Goal: Check status: Check status

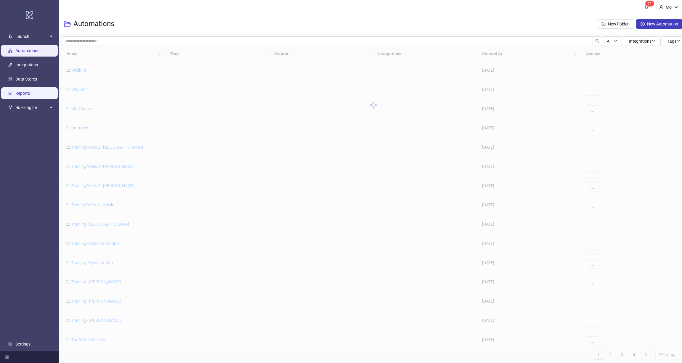
click at [16, 96] on link "Reports" at bounding box center [22, 93] width 15 height 5
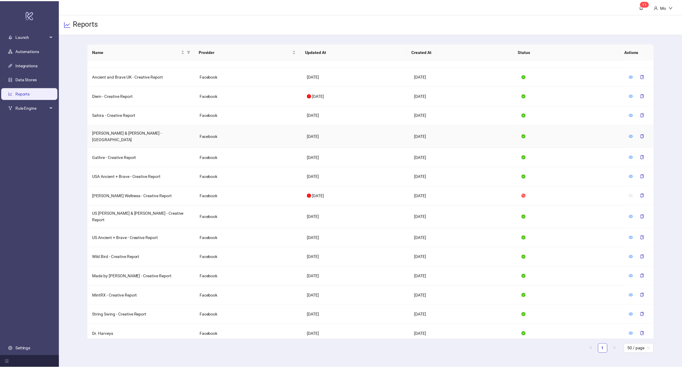
scroll to position [32, 0]
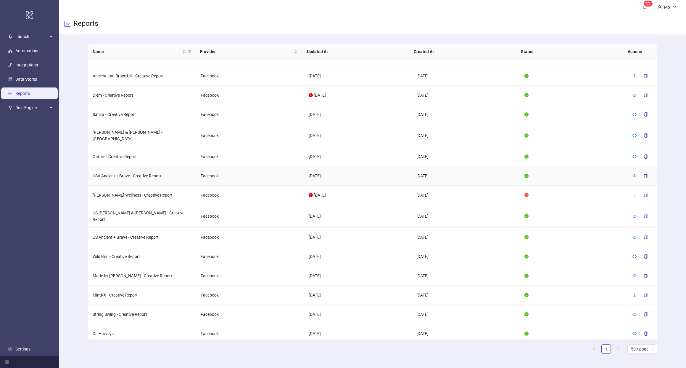
click at [633, 174] on icon "eye" at bounding box center [635, 176] width 4 height 4
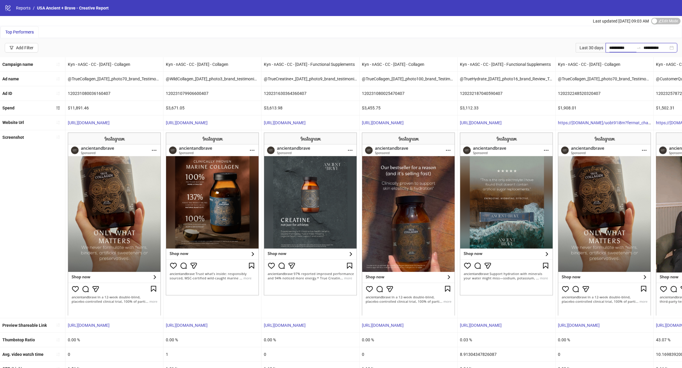
click at [619, 49] on input "**********" at bounding box center [621, 47] width 25 height 7
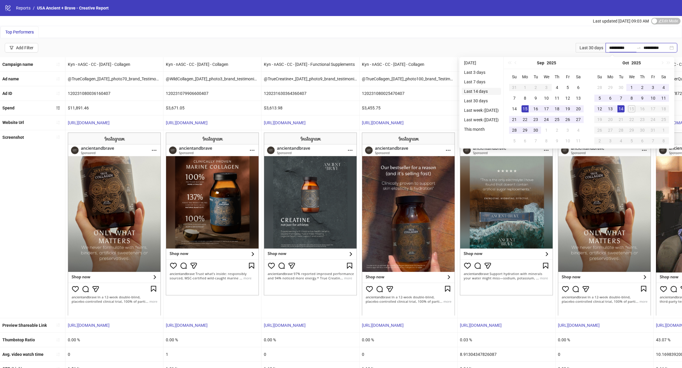
type input "**********"
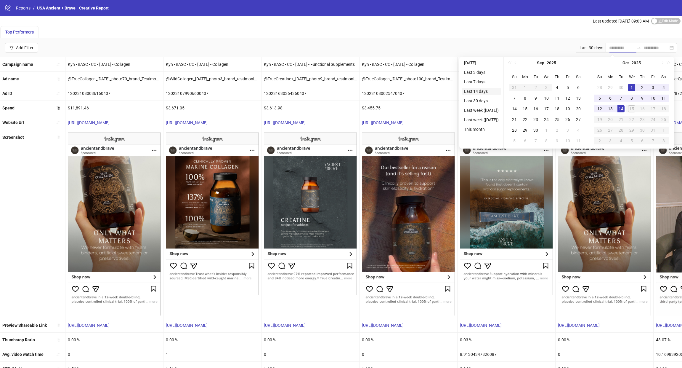
click at [484, 91] on li "Last 14 days" at bounding box center [481, 91] width 39 height 7
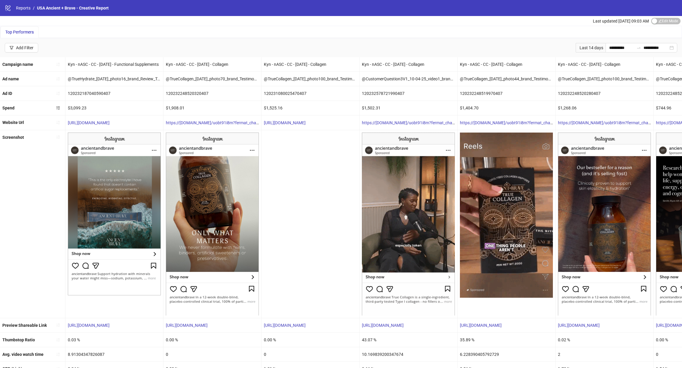
click at [96, 65] on div "Kyn - nASC - CC - [DATE] - Functional Supplements" at bounding box center [114, 64] width 98 height 14
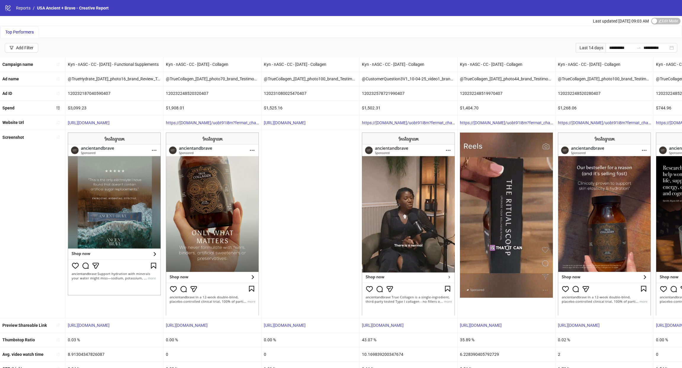
click at [374, 107] on div "$1,502.31" at bounding box center [409, 108] width 98 height 14
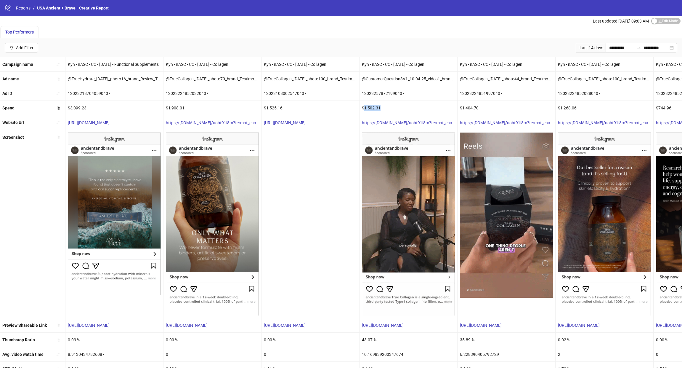
click at [374, 107] on div "$1,502.31" at bounding box center [409, 108] width 98 height 14
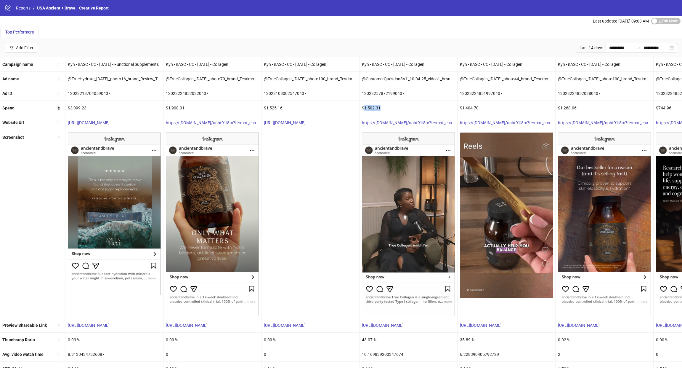
scroll to position [51, 0]
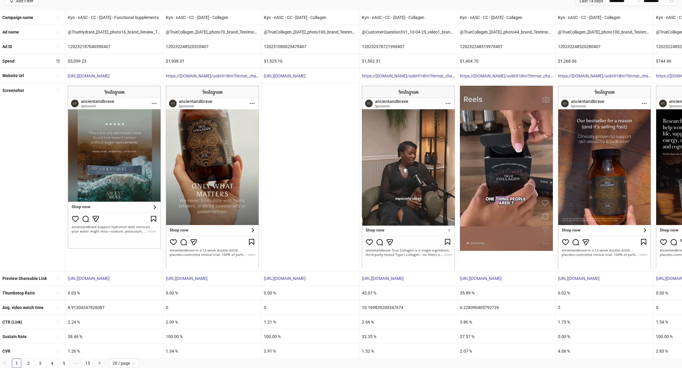
click at [368, 287] on div "43.07 %" at bounding box center [409, 292] width 98 height 14
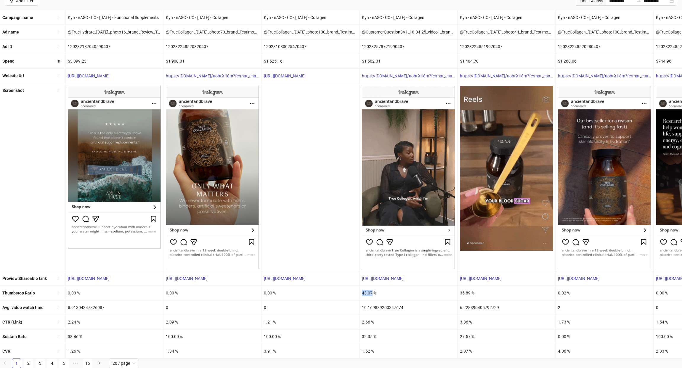
click at [368, 287] on div "43.07 %" at bounding box center [409, 292] width 98 height 14
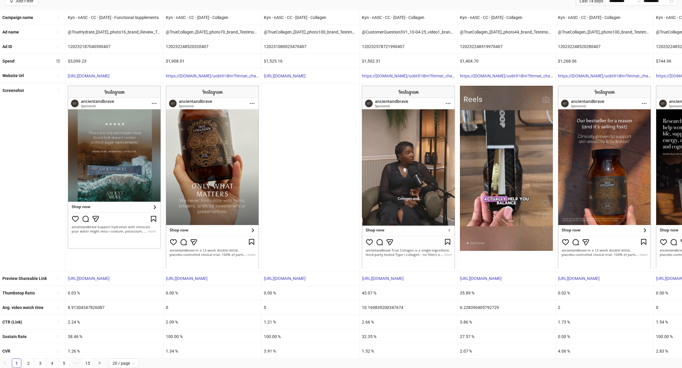
click at [369, 304] on div "10.169839200347674" at bounding box center [409, 307] width 98 height 14
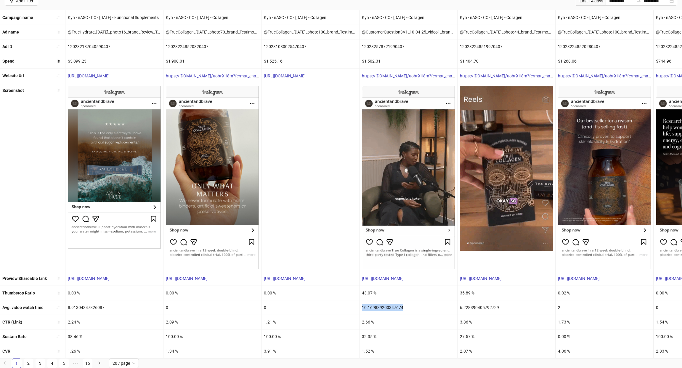
click at [369, 304] on div "10.169839200347674" at bounding box center [409, 307] width 98 height 14
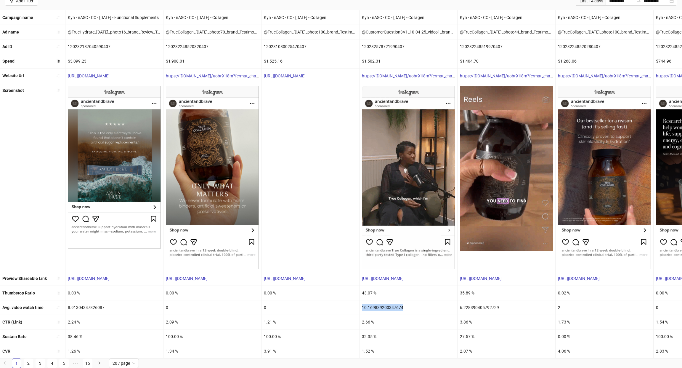
click at [369, 304] on div "10.169839200347674" at bounding box center [409, 307] width 98 height 14
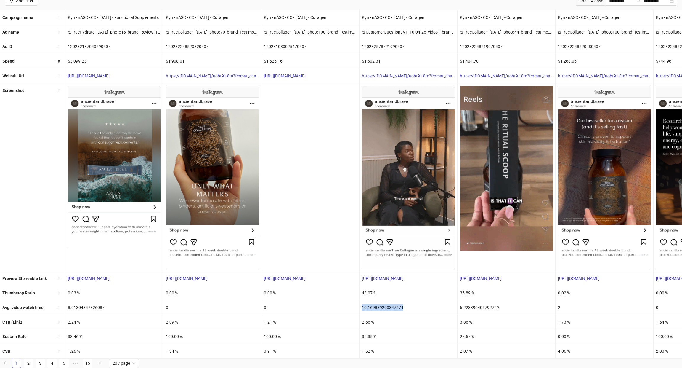
click at [369, 304] on div "10.169839200347674" at bounding box center [409, 307] width 98 height 14
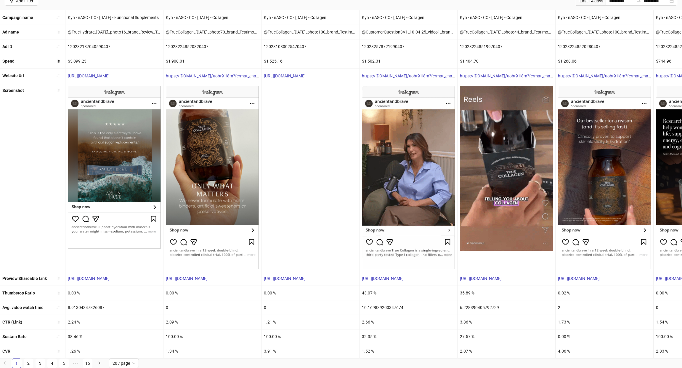
click at [369, 314] on div "2.66 %" at bounding box center [409, 321] width 98 height 14
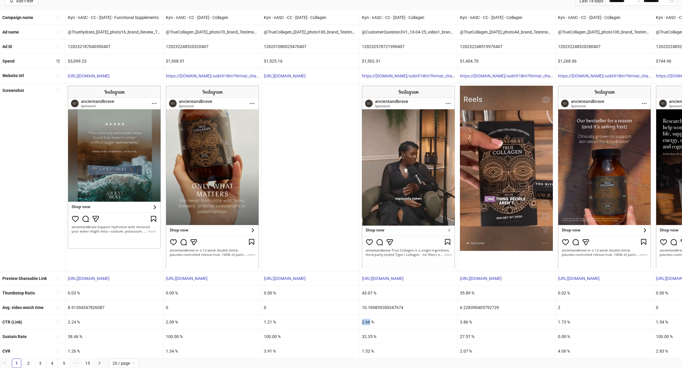
click at [369, 314] on div "2.66 %" at bounding box center [409, 321] width 98 height 14
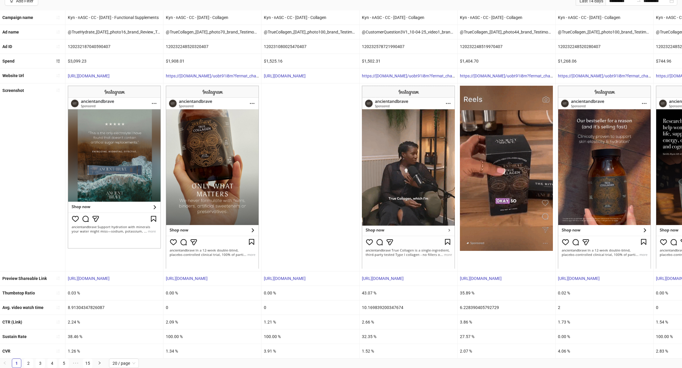
click at [462, 288] on div "35.89 %" at bounding box center [507, 292] width 98 height 14
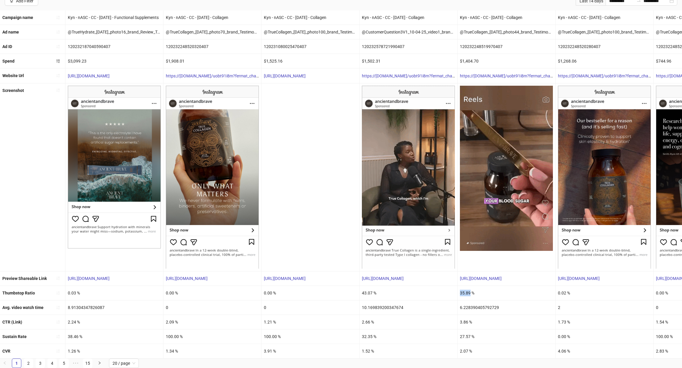
click at [462, 288] on div "35.89 %" at bounding box center [507, 292] width 98 height 14
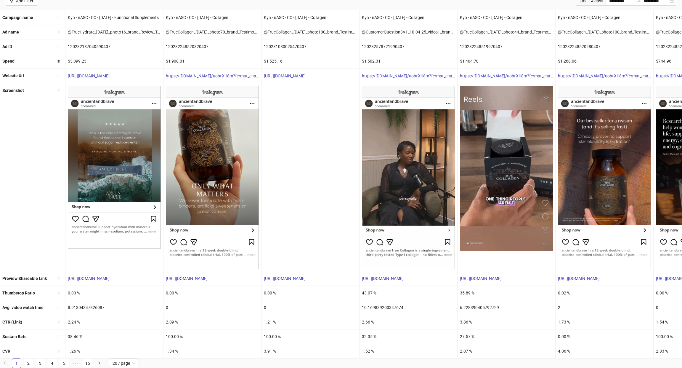
click at [463, 304] on div "6.228390405792729" at bounding box center [507, 307] width 98 height 14
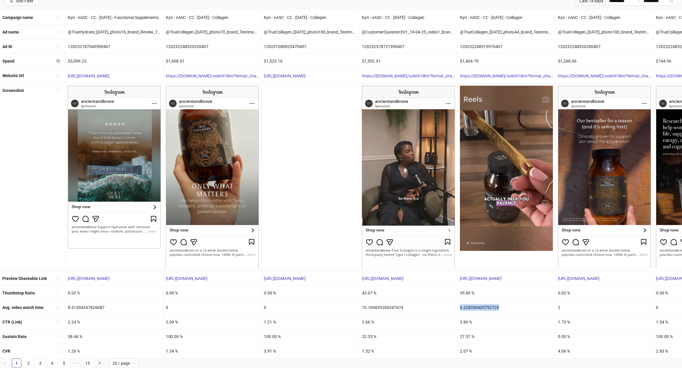
click at [463, 304] on div "6.228390405792729" at bounding box center [507, 307] width 98 height 14
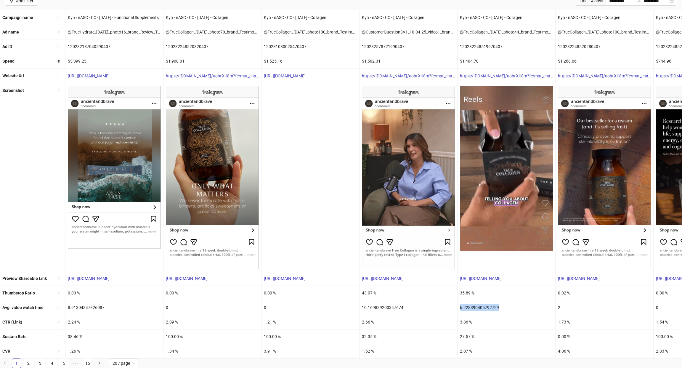
click at [463, 304] on div "6.228390405792729" at bounding box center [507, 307] width 98 height 14
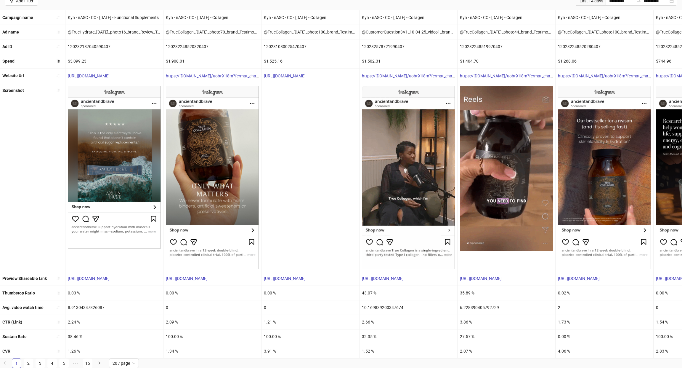
click at [464, 319] on div "3.86 %" at bounding box center [507, 321] width 98 height 14
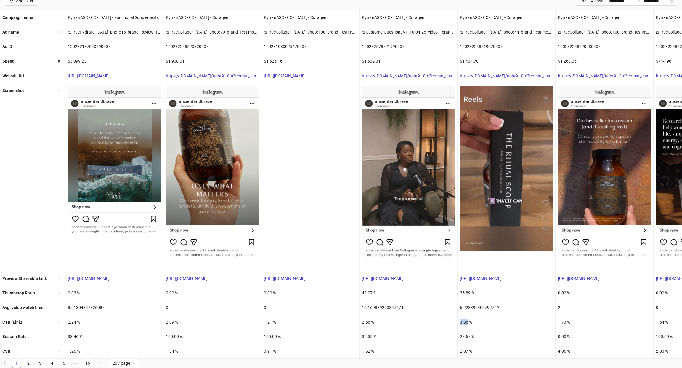
click at [464, 319] on div "3.86 %" at bounding box center [507, 321] width 98 height 14
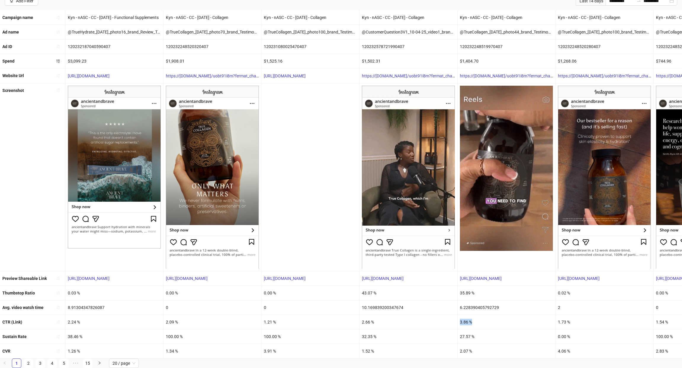
click at [464, 319] on div "3.86 %" at bounding box center [507, 321] width 98 height 14
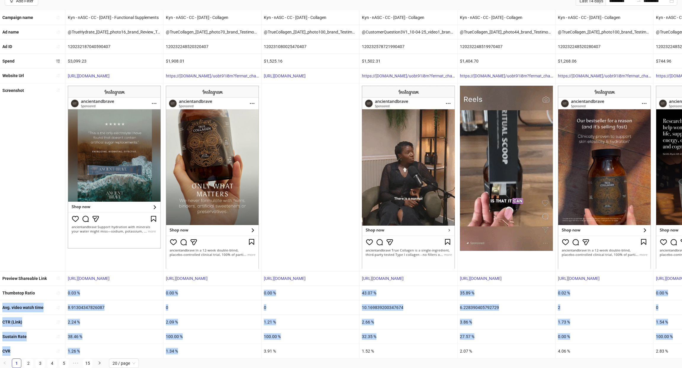
drag, startPoint x: 63, startPoint y: 283, endPoint x: 281, endPoint y: 339, distance: 224.5
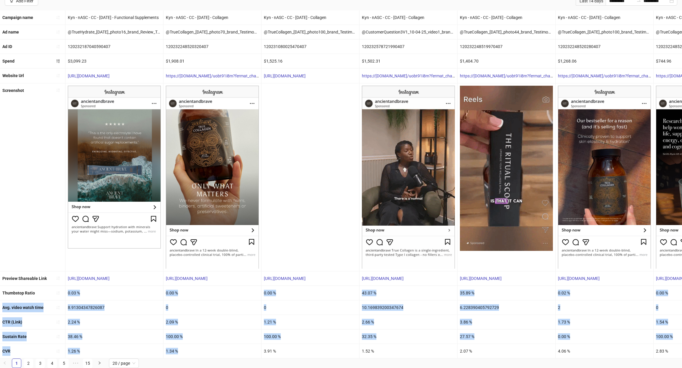
click at [281, 339] on ul "Campaign name Kyn - nASC - CC - [DATE] - Functional Supplements Kyn - nASC - CC…" at bounding box center [341, 184] width 682 height 348
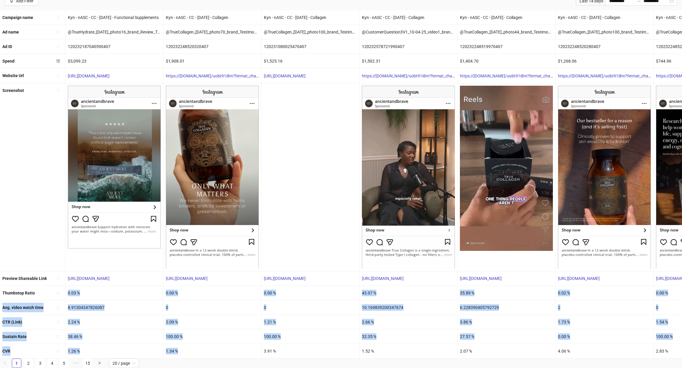
click at [286, 332] on div "100.00 %" at bounding box center [310, 336] width 98 height 14
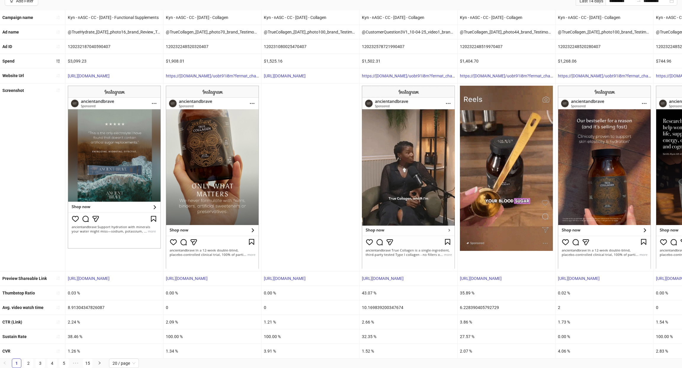
click at [70, 344] on div "1.26 %" at bounding box center [114, 351] width 98 height 14
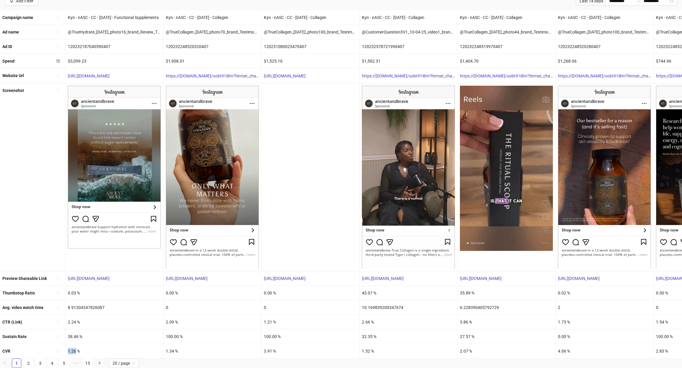
click at [70, 344] on div "1.26 %" at bounding box center [114, 351] width 98 height 14
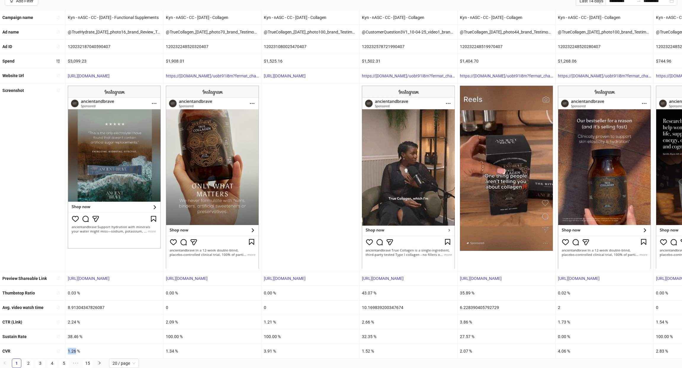
click at [73, 344] on div "1.26 %" at bounding box center [114, 351] width 98 height 14
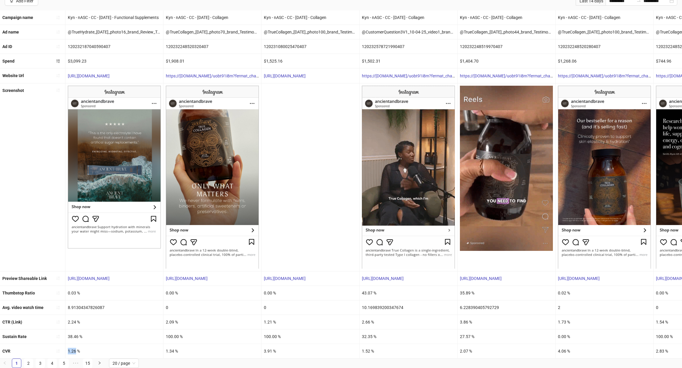
click at [73, 344] on div "1.26 %" at bounding box center [114, 351] width 98 height 14
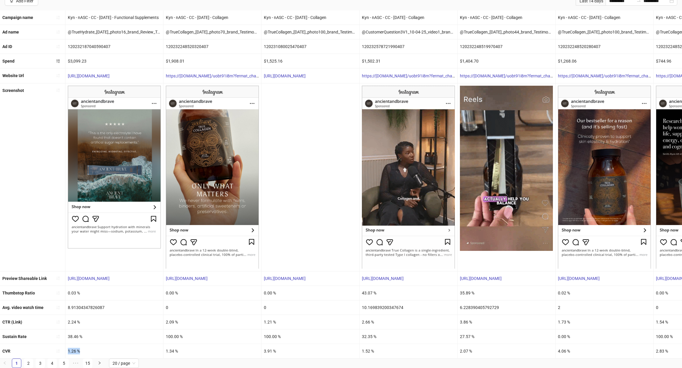
click at [73, 344] on div "1.26 %" at bounding box center [114, 351] width 98 height 14
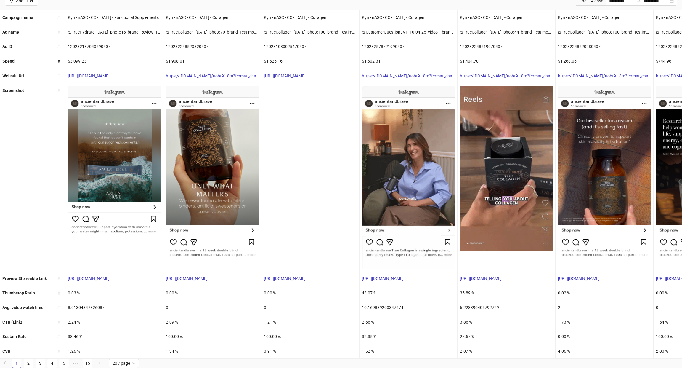
click at [74, 318] on div "2.24 %" at bounding box center [114, 321] width 98 height 14
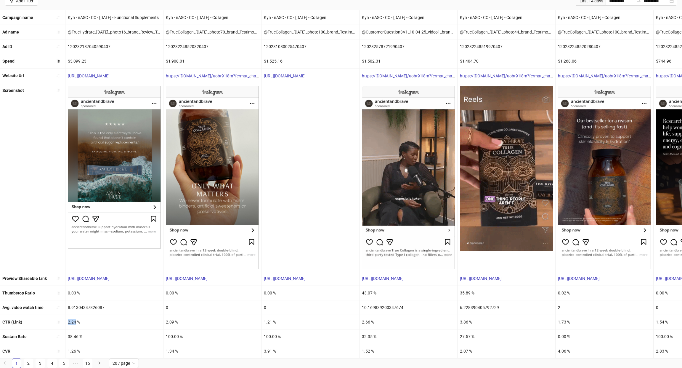
click at [74, 318] on div "2.24 %" at bounding box center [114, 321] width 98 height 14
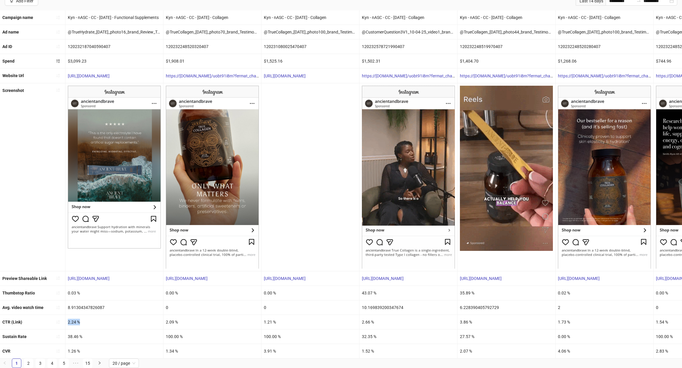
click at [74, 318] on div "2.24 %" at bounding box center [114, 321] width 98 height 14
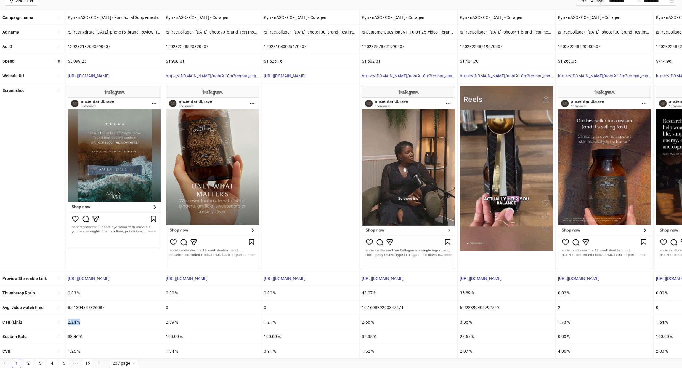
scroll to position [51, 0]
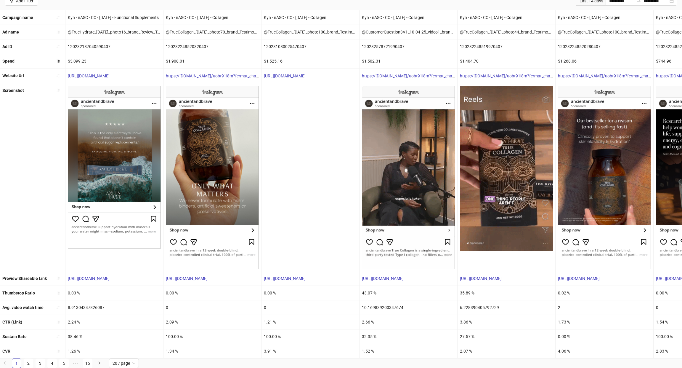
click at [176, 317] on div "2.09 %" at bounding box center [212, 321] width 98 height 14
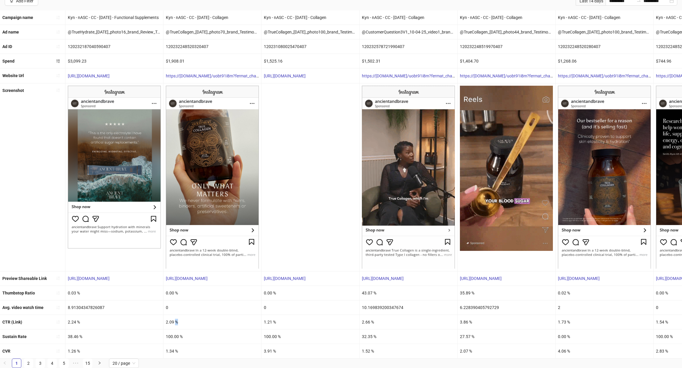
click at [176, 317] on div "2.09 %" at bounding box center [212, 321] width 98 height 14
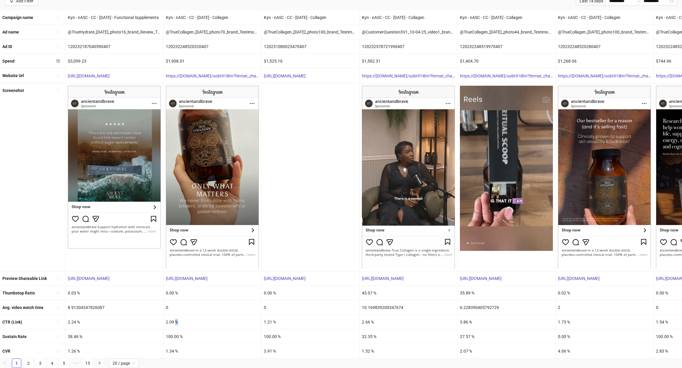
click at [176, 317] on div "2.09 %" at bounding box center [212, 321] width 98 height 14
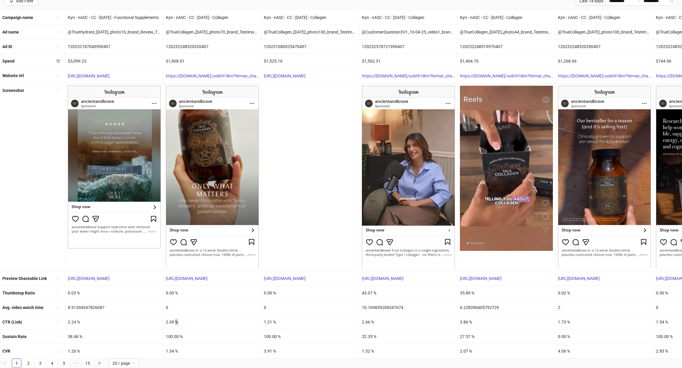
click at [176, 317] on div "2.09 %" at bounding box center [212, 321] width 98 height 14
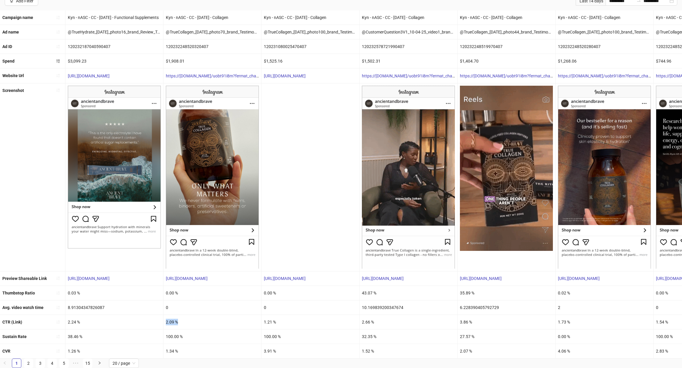
click at [176, 317] on div "2.09 %" at bounding box center [212, 321] width 98 height 14
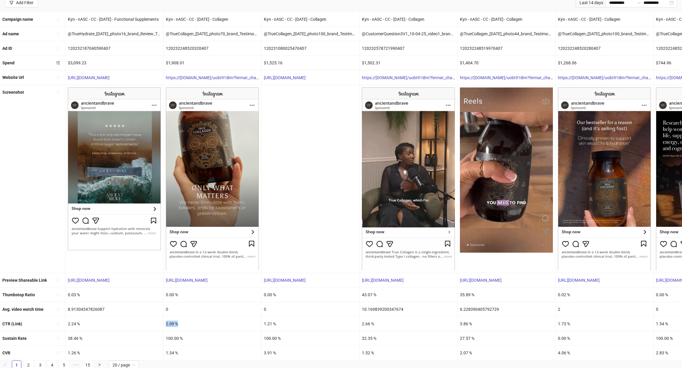
scroll to position [51, 0]
